Goal: Information Seeking & Learning: Understand process/instructions

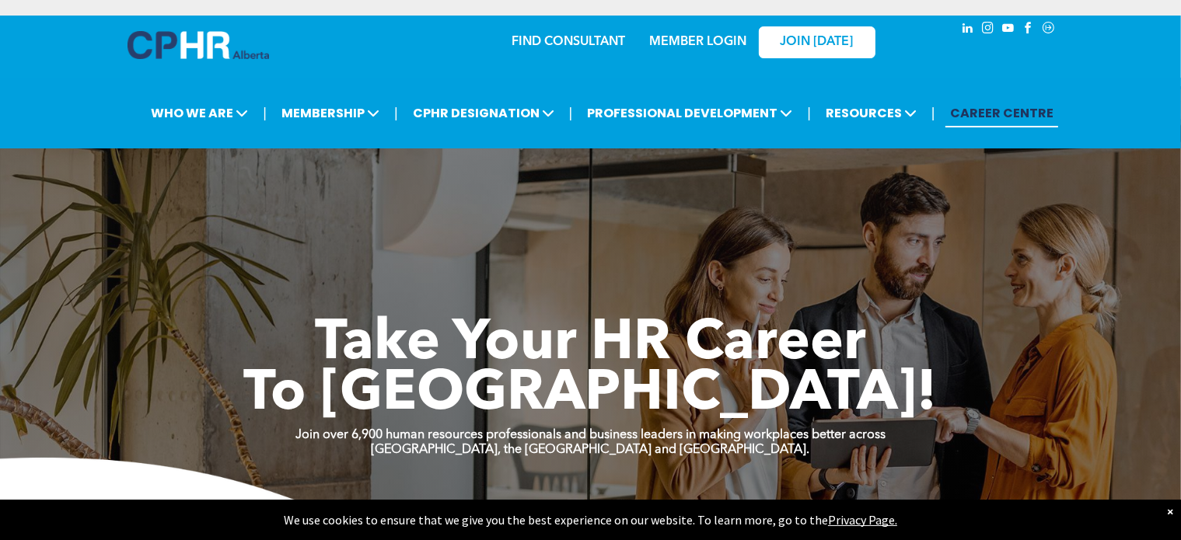
click at [699, 39] on link "MEMBER LOGIN" at bounding box center [697, 42] width 97 height 12
click at [697, 33] on div "MEMBER LOGIN" at bounding box center [697, 37] width 101 height 28
click at [694, 44] on link "MEMBER LOGIN" at bounding box center [697, 42] width 97 height 12
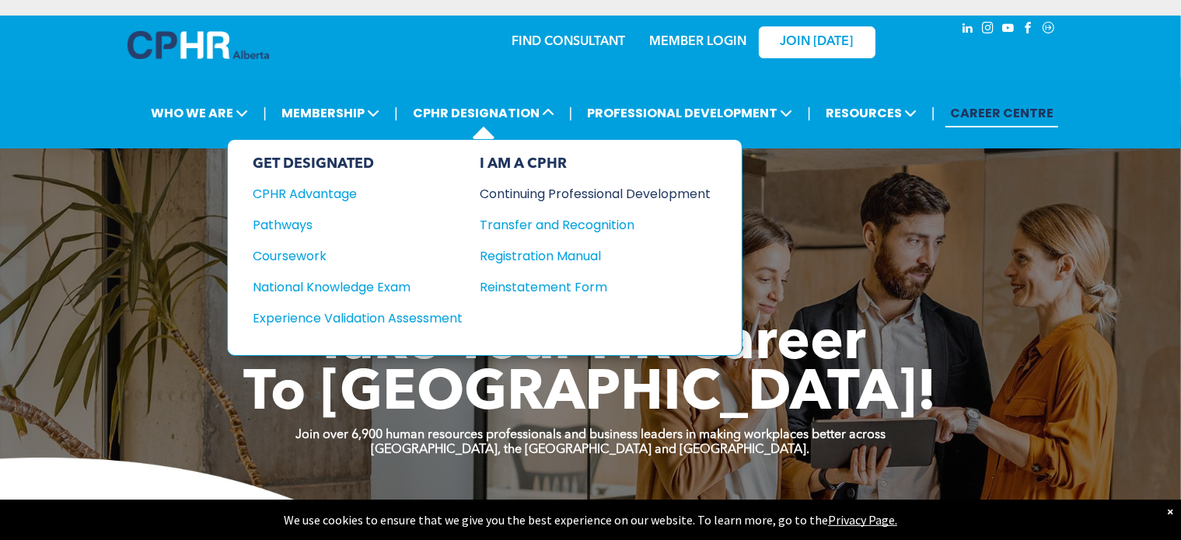
click at [561, 192] on div "Continuing Professional Development" at bounding box center [584, 193] width 208 height 19
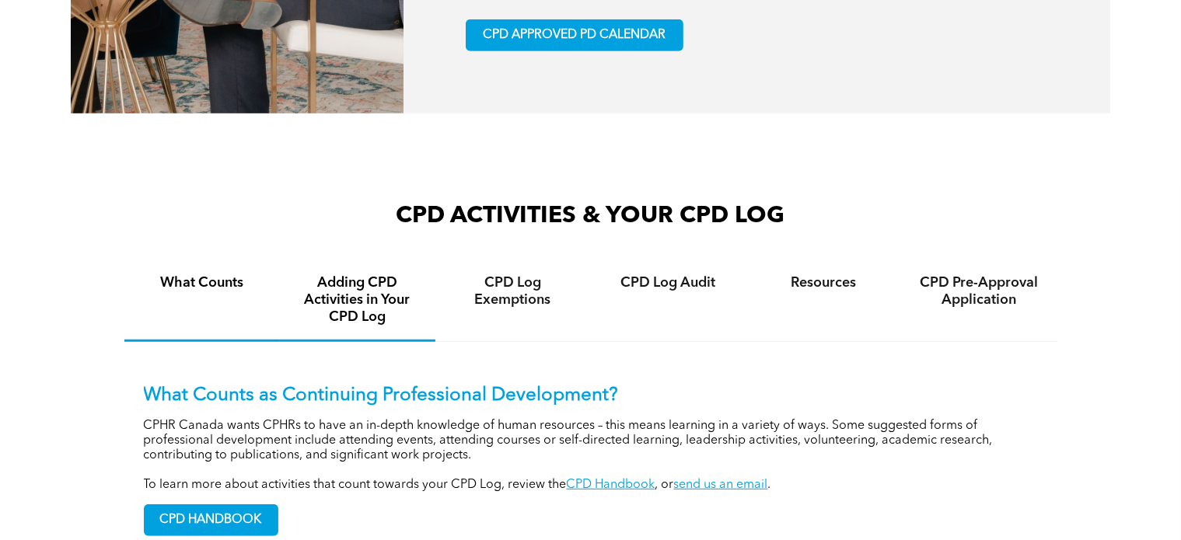
scroll to position [1089, 0]
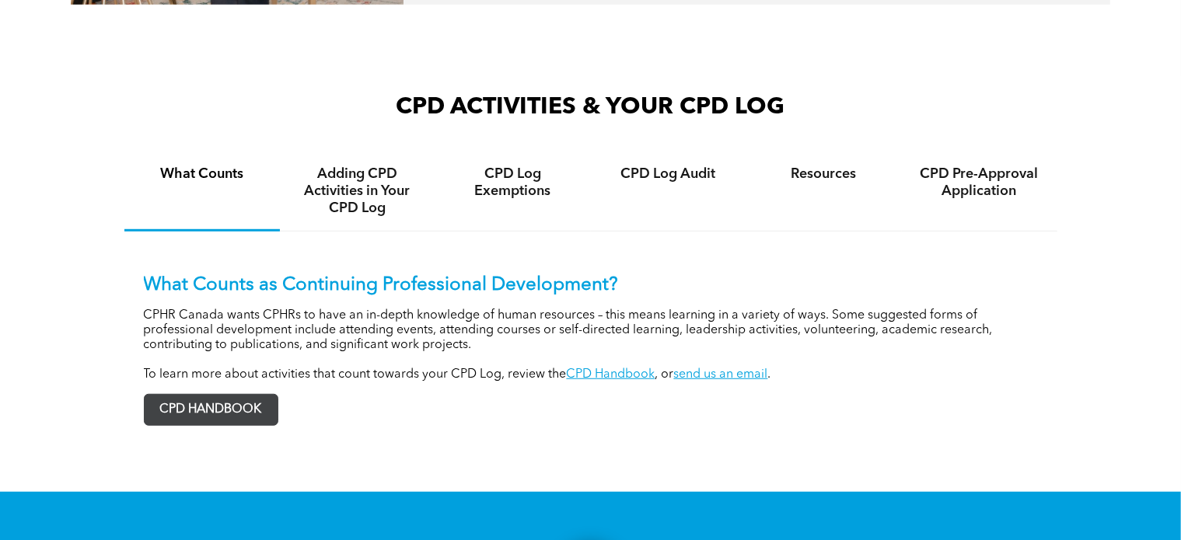
click at [238, 395] on span "CPD HANDBOOK" at bounding box center [211, 410] width 133 height 30
